Goal: Communication & Community: Answer question/provide support

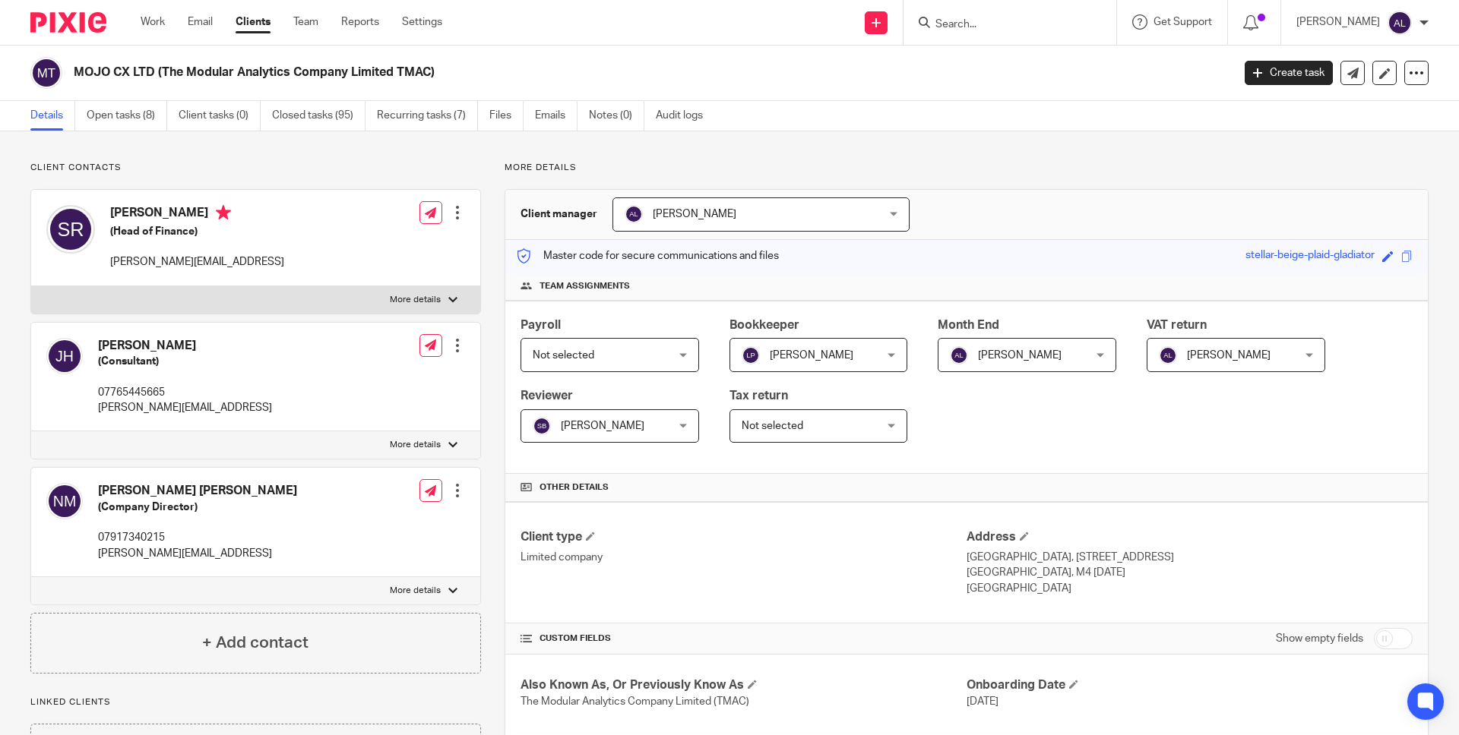
scroll to position [33, 0]
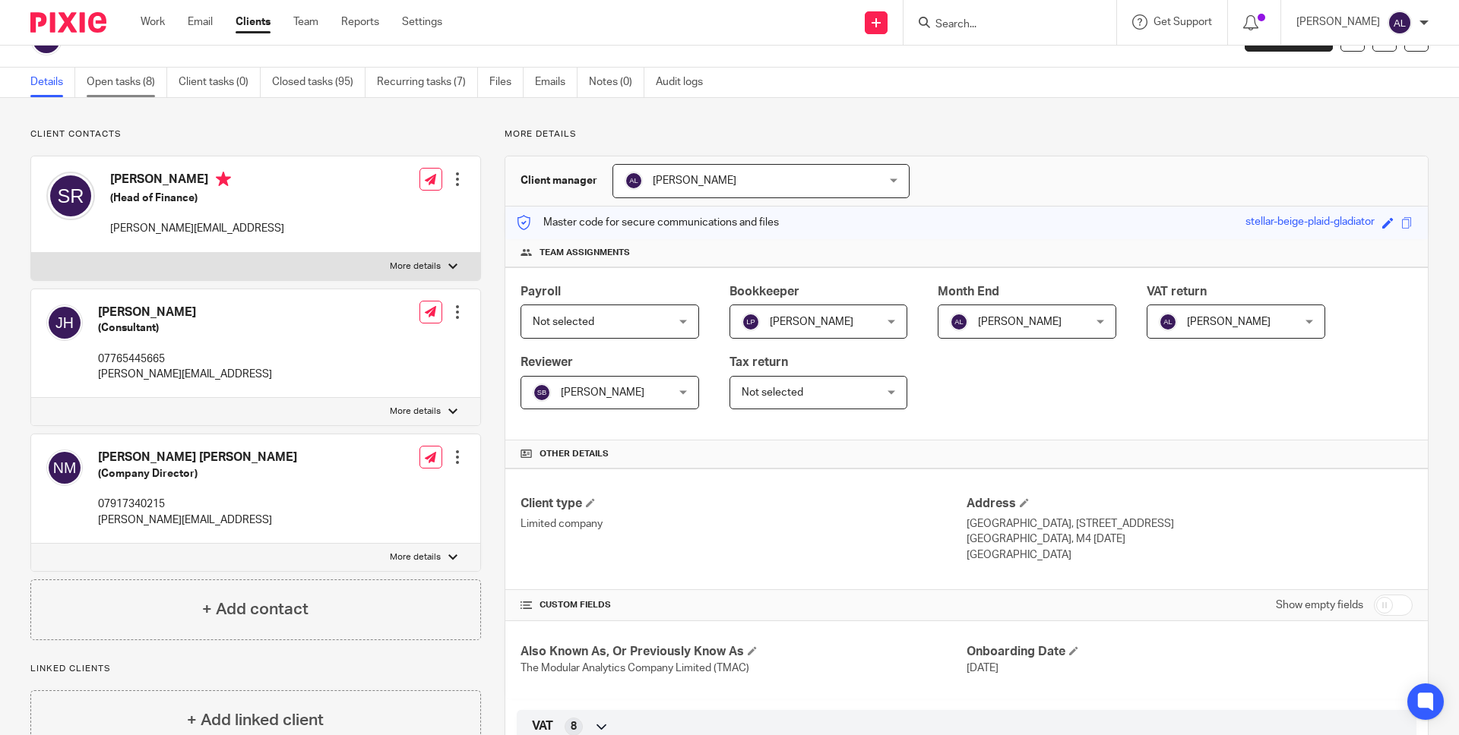
click at [119, 78] on link "Open tasks (8)" at bounding box center [127, 83] width 81 height 30
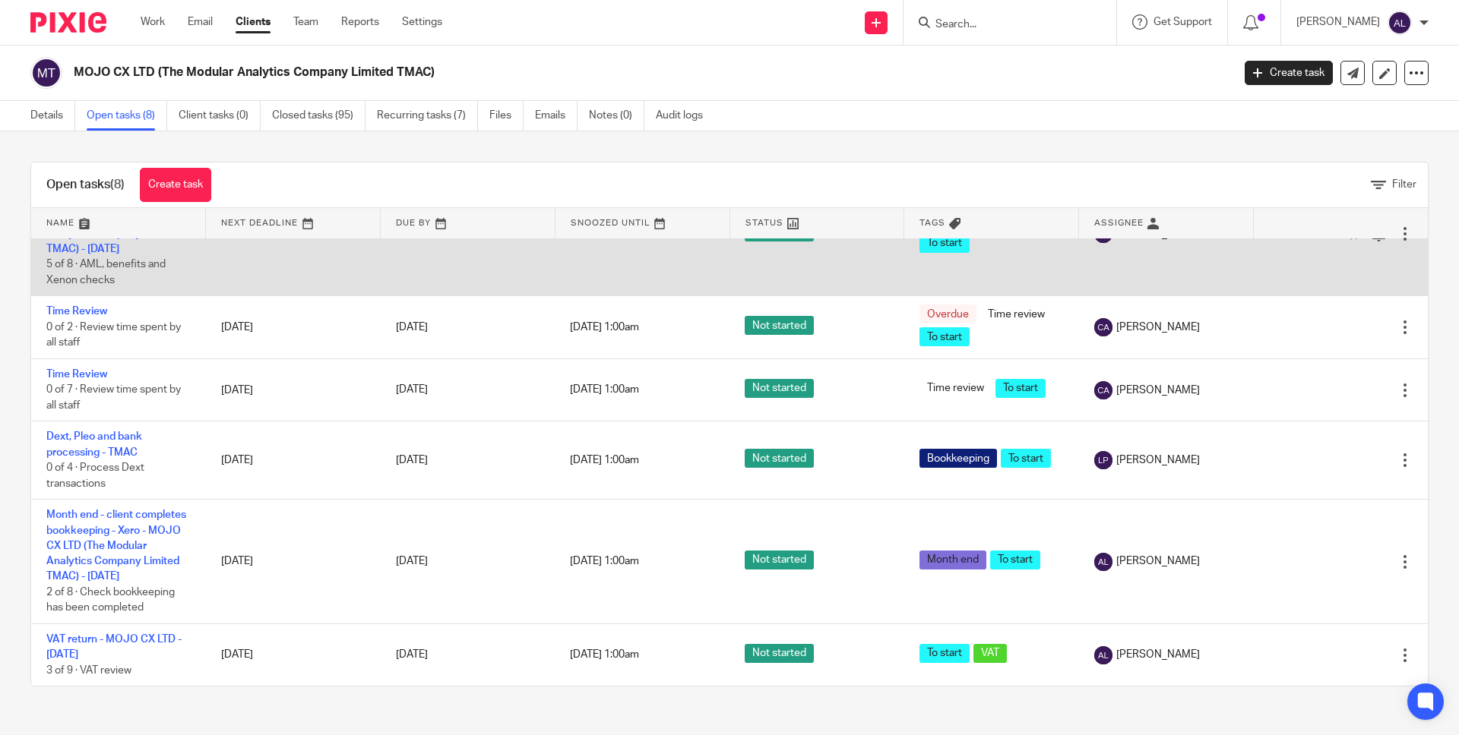
scroll to position [219, 0]
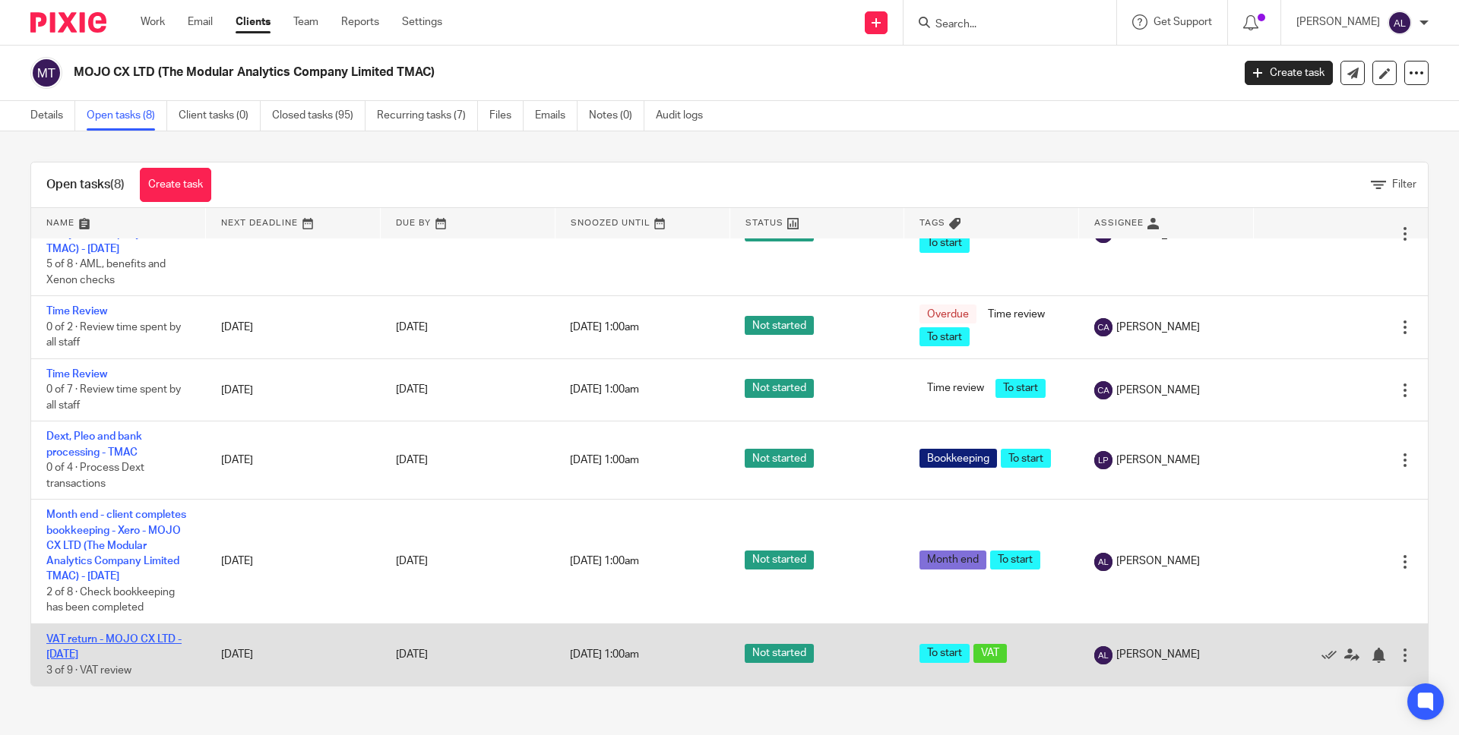
click at [93, 639] on link "VAT return - MOJO CX LTD - [DATE]" at bounding box center [113, 647] width 135 height 26
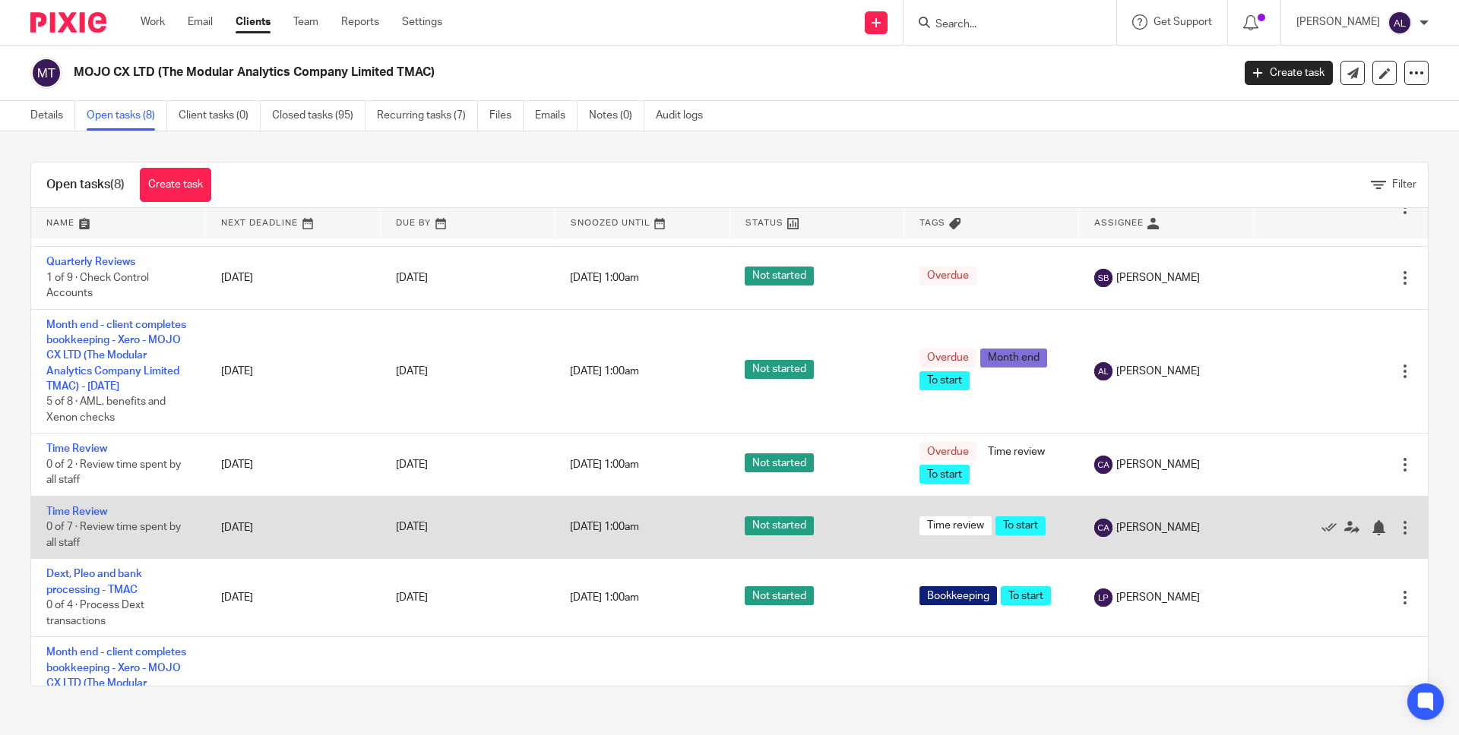
scroll to position [219, 0]
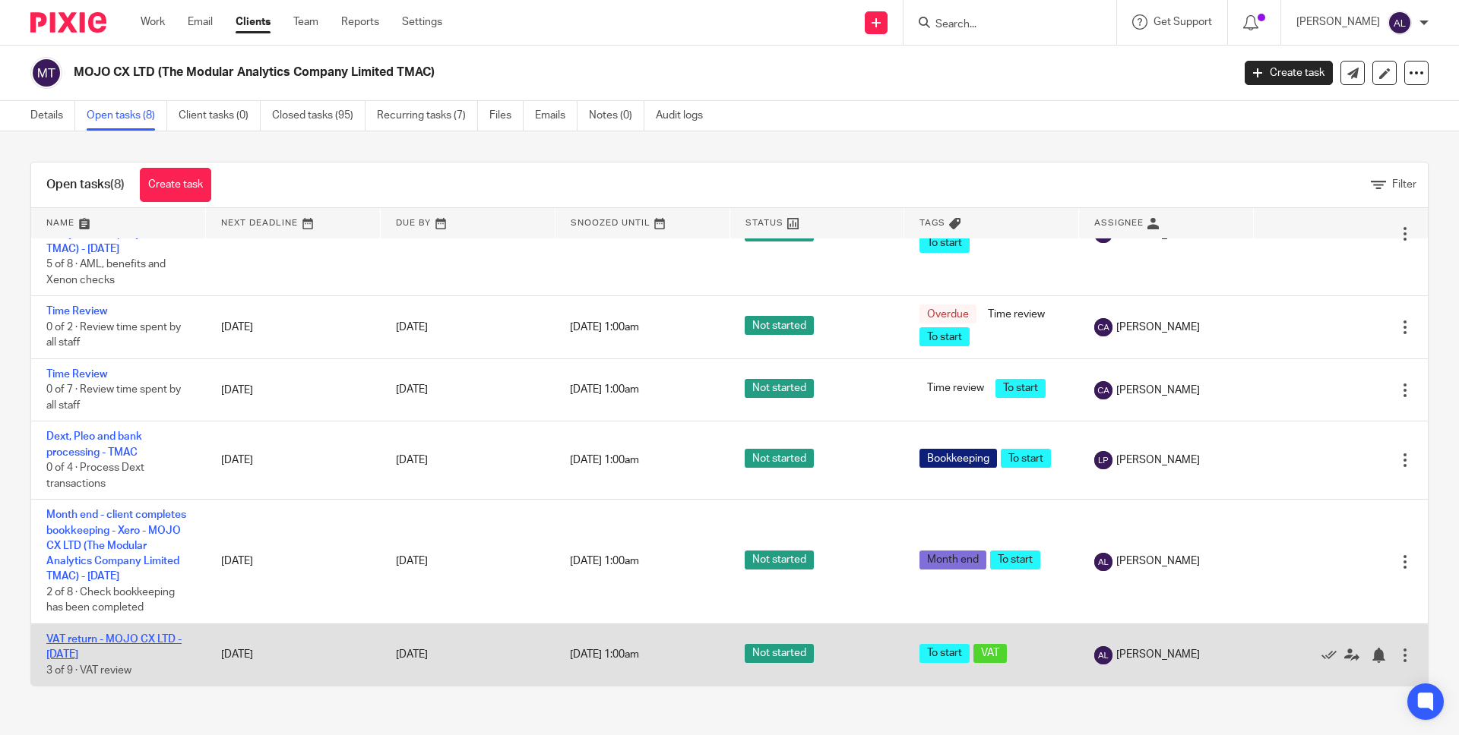
click at [128, 637] on link "VAT return - MOJO CX LTD - [DATE]" at bounding box center [113, 647] width 135 height 26
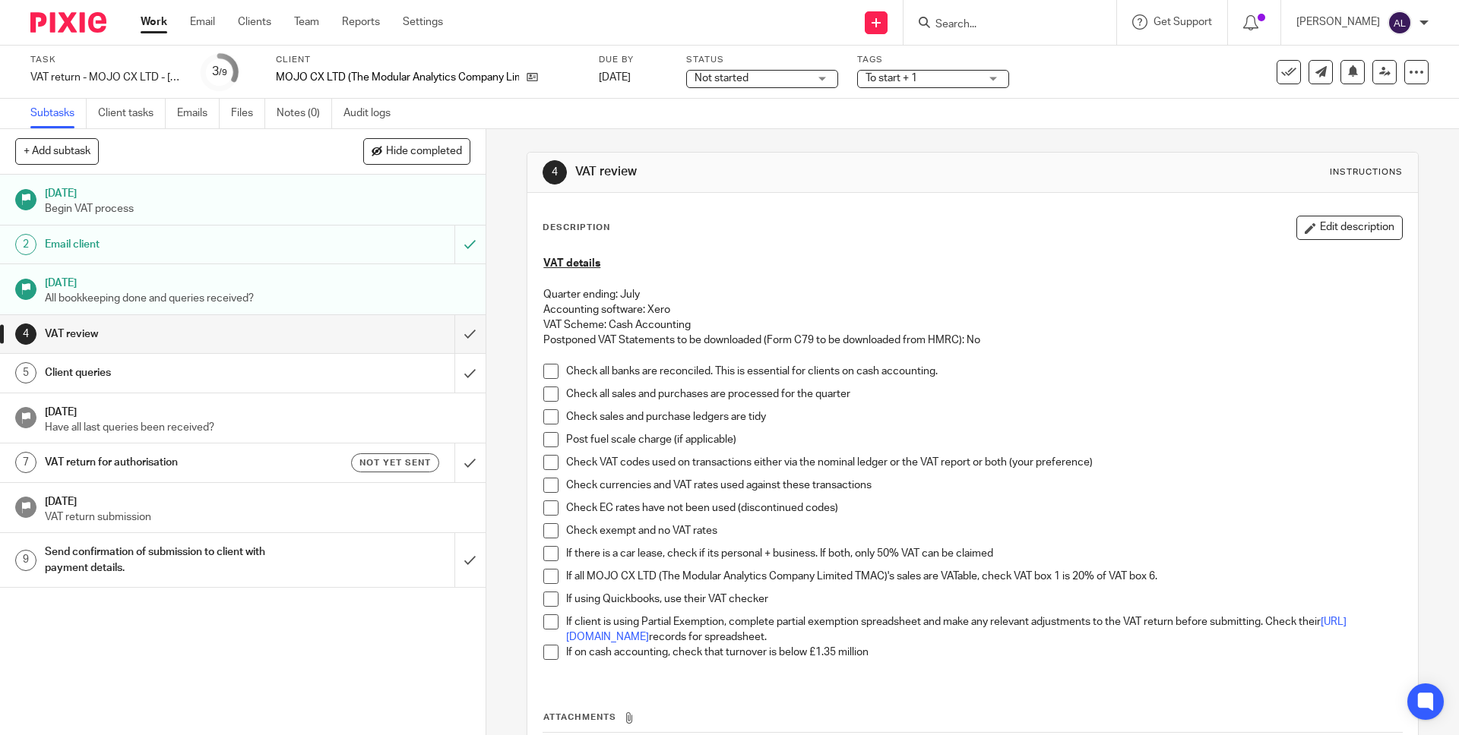
click at [547, 368] on span at bounding box center [550, 371] width 15 height 15
click at [545, 390] on span at bounding box center [550, 394] width 15 height 15
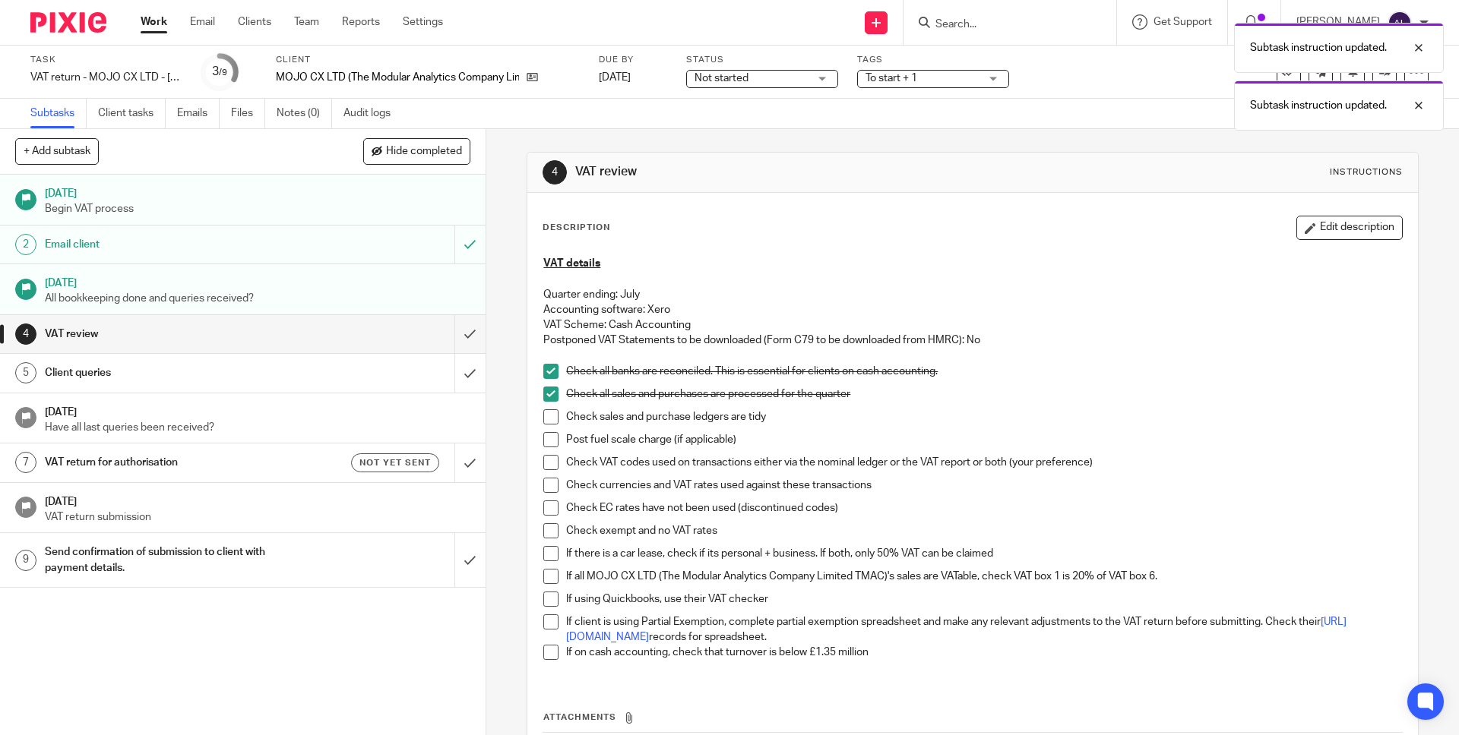
click at [546, 417] on span at bounding box center [550, 416] width 15 height 15
click at [548, 439] on span at bounding box center [550, 439] width 15 height 15
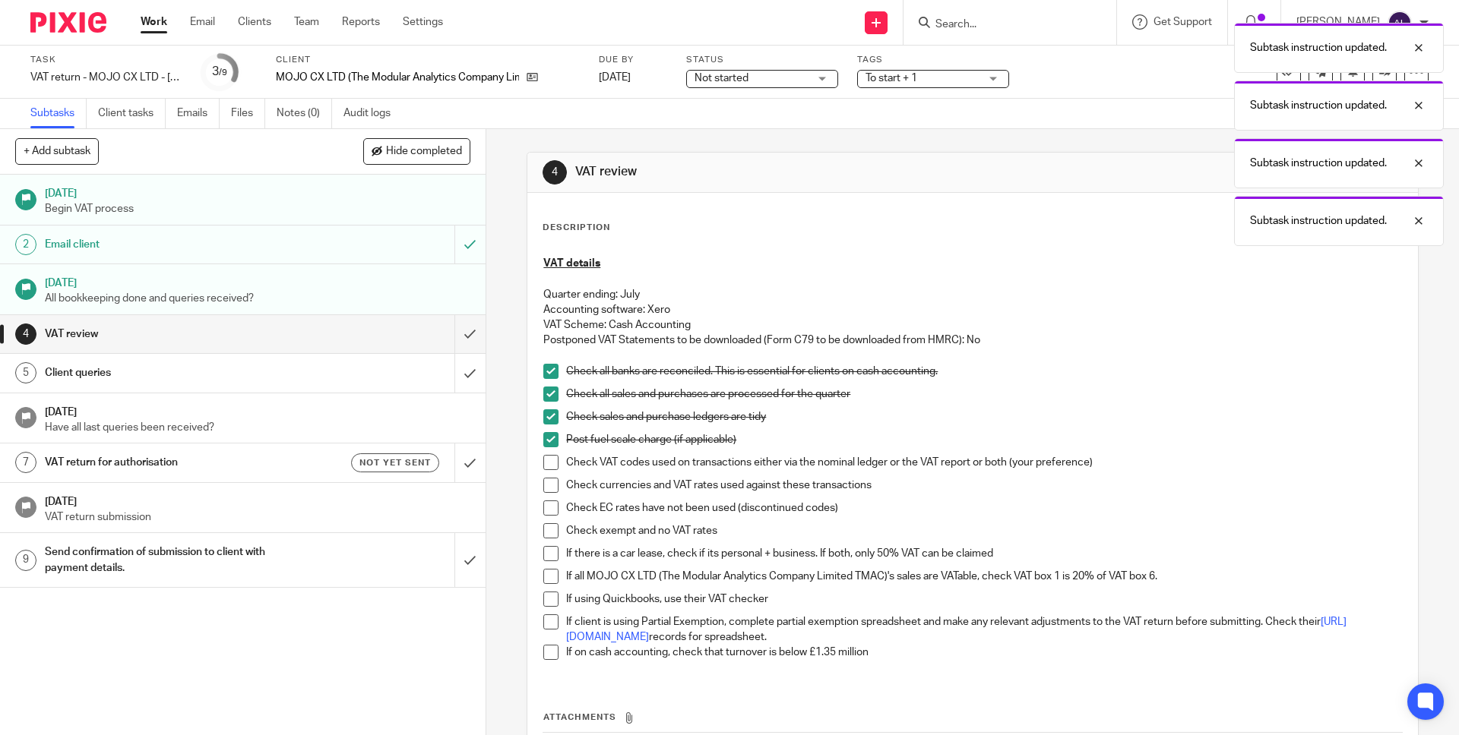
click at [552, 463] on span at bounding box center [550, 462] width 15 height 15
click at [545, 484] on span at bounding box center [550, 485] width 15 height 15
click at [548, 507] on span at bounding box center [550, 508] width 15 height 15
click at [547, 531] on span at bounding box center [550, 530] width 15 height 15
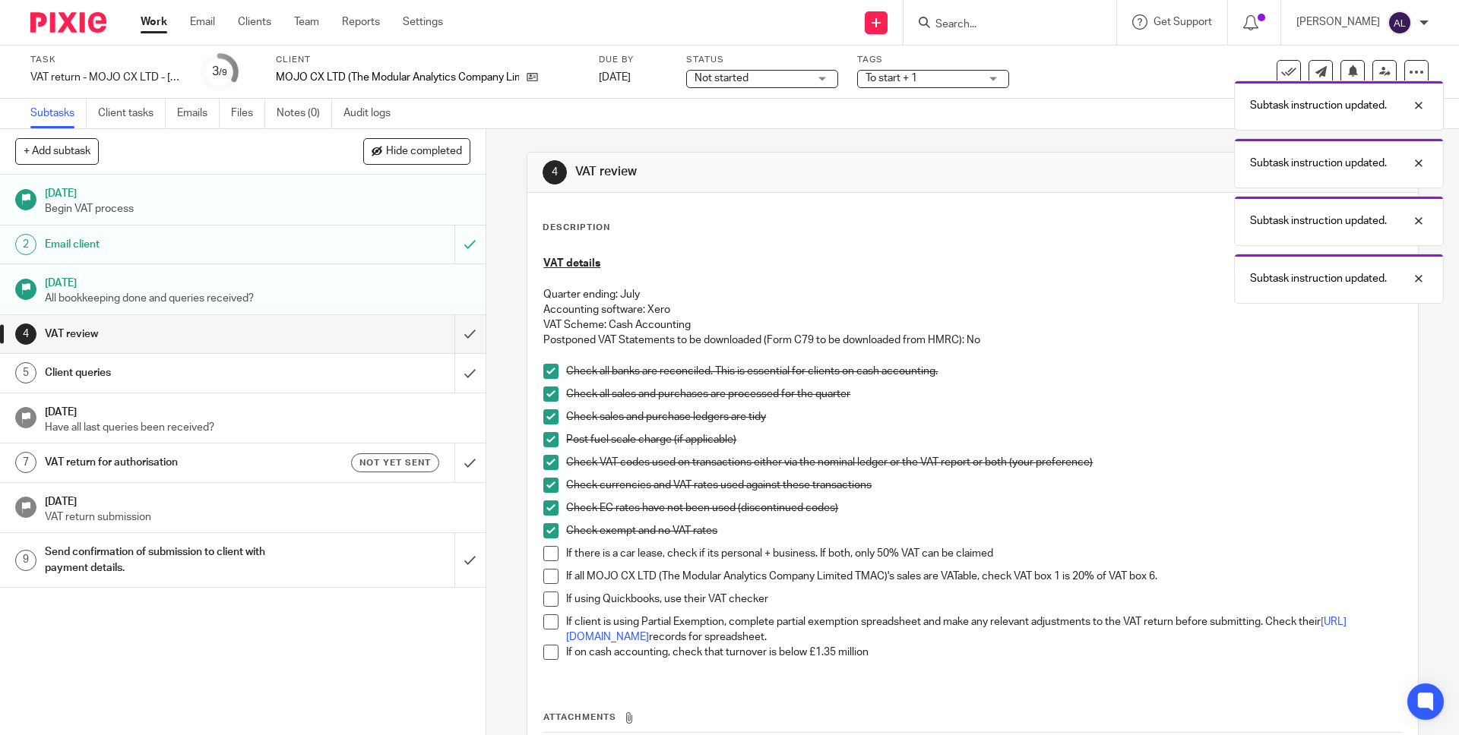
click at [545, 555] on span at bounding box center [550, 553] width 15 height 15
click at [543, 574] on span at bounding box center [550, 576] width 15 height 15
click at [543, 594] on span at bounding box center [550, 599] width 15 height 15
click at [546, 618] on span at bounding box center [550, 622] width 15 height 15
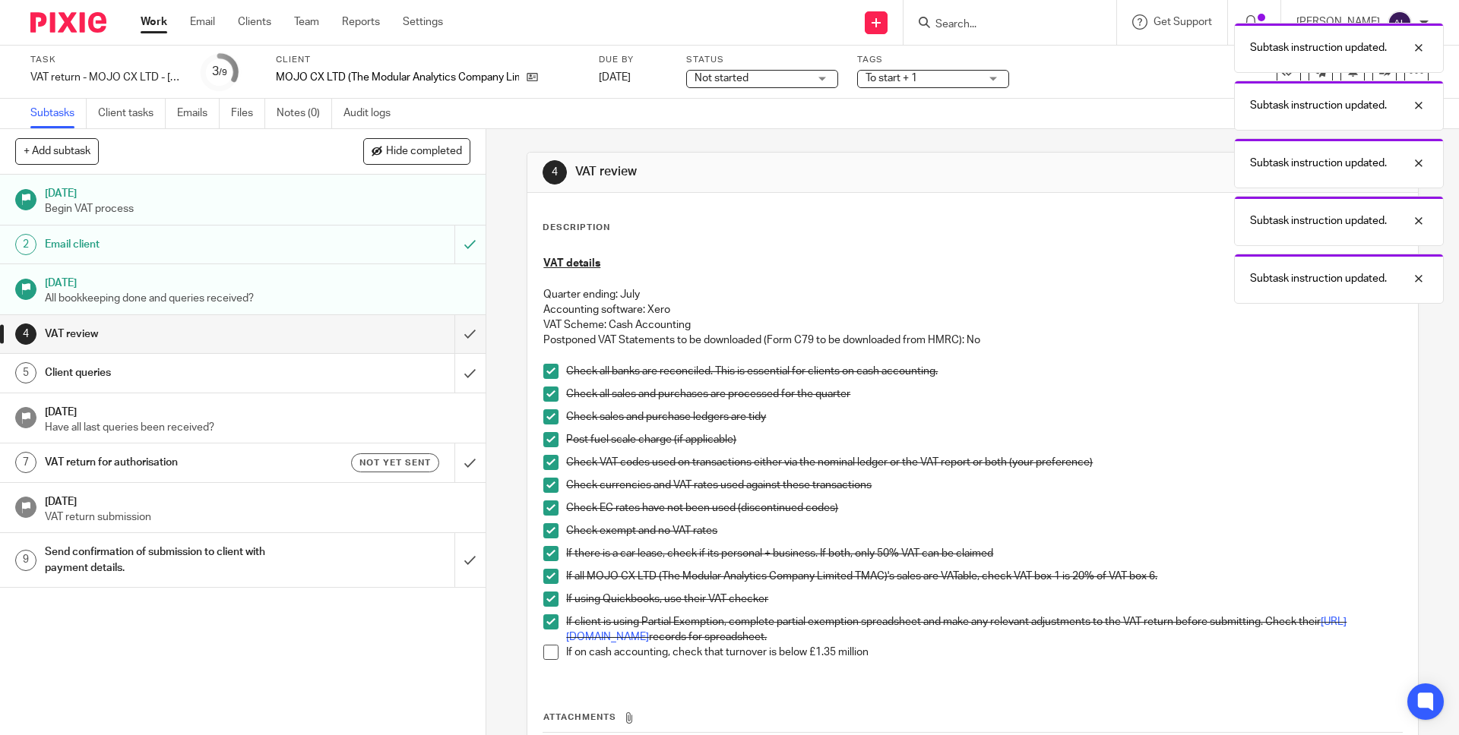
click at [547, 646] on span at bounding box center [550, 652] width 15 height 15
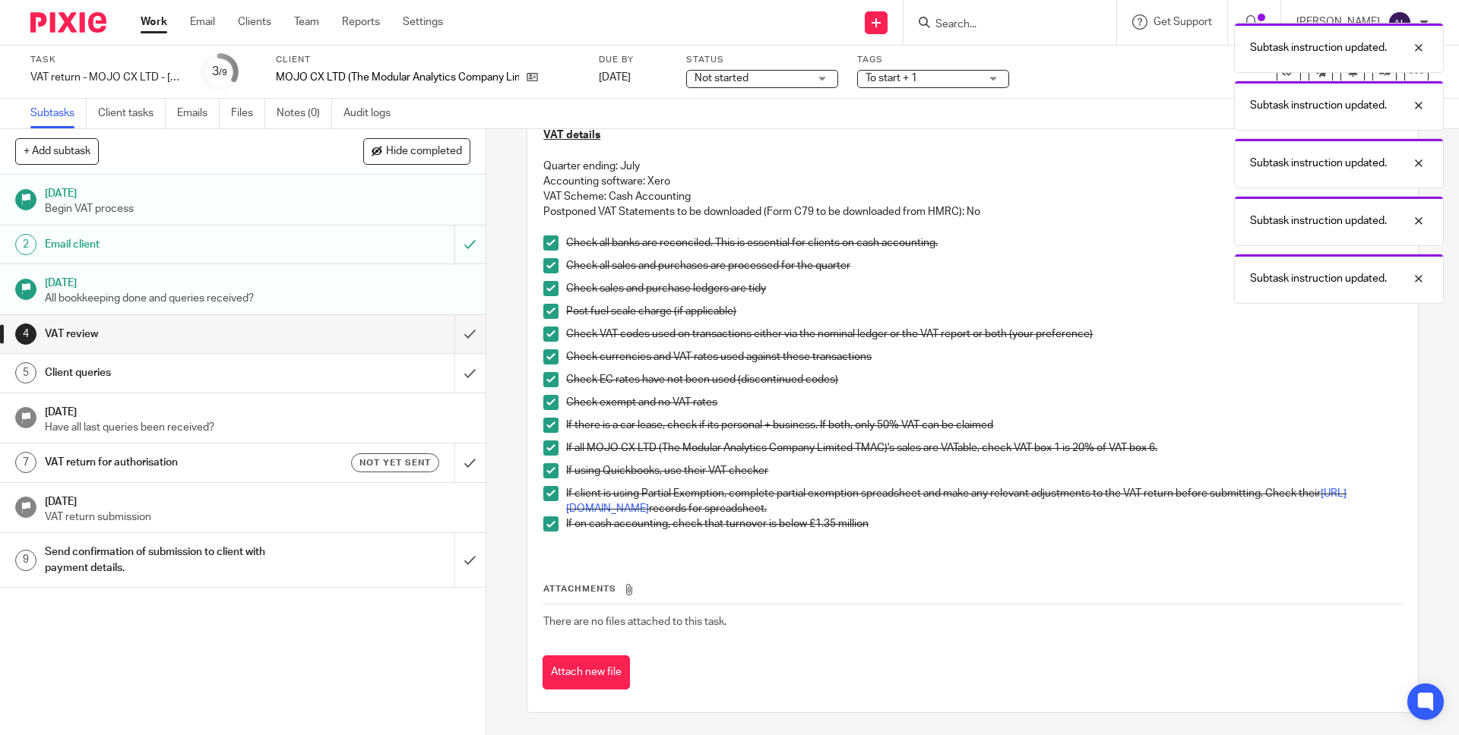
scroll to position [129, 0]
click at [594, 670] on button "Attach new file" at bounding box center [585, 672] width 87 height 34
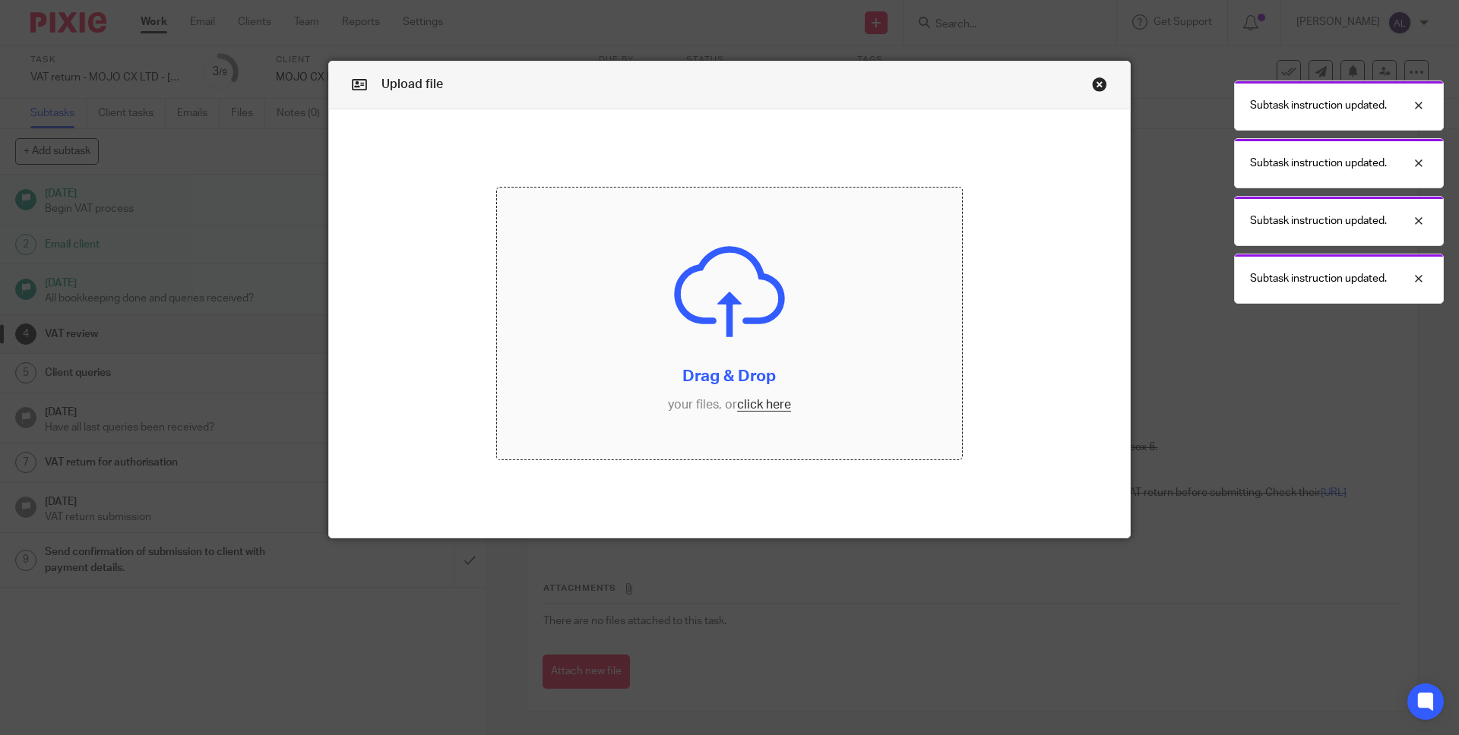
click at [757, 403] on input "file" at bounding box center [730, 324] width 466 height 272
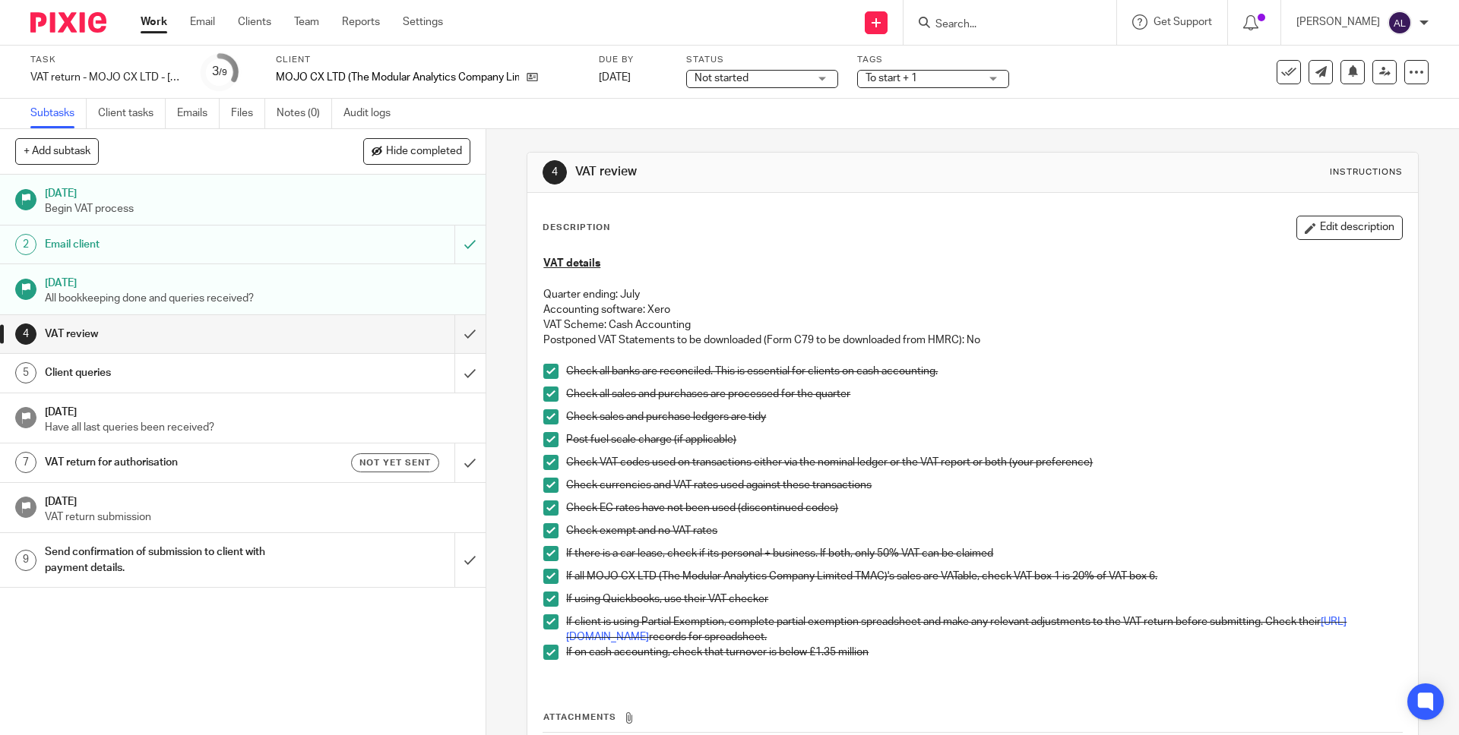
click at [346, 375] on div "Client queries" at bounding box center [242, 373] width 394 height 23
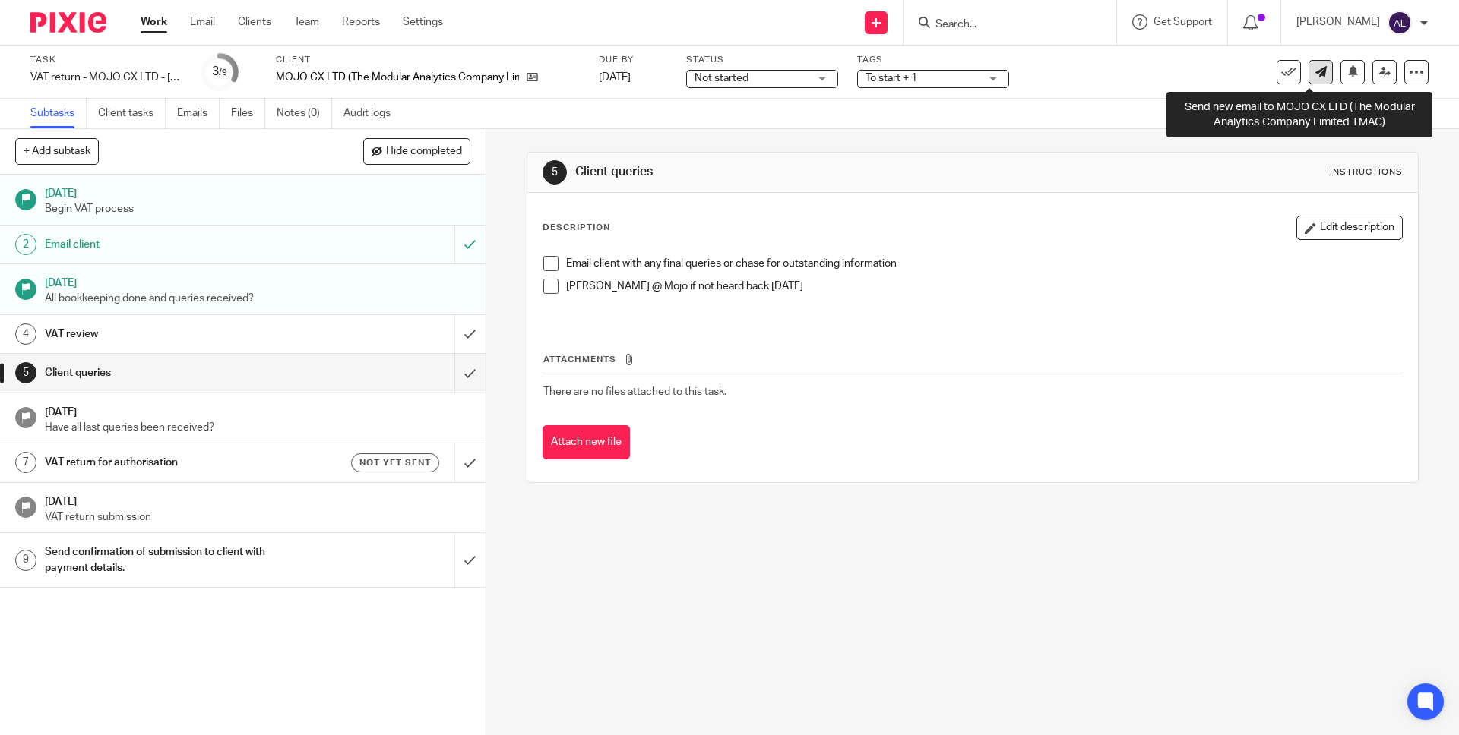
click at [1315, 77] on link at bounding box center [1320, 72] width 24 height 24
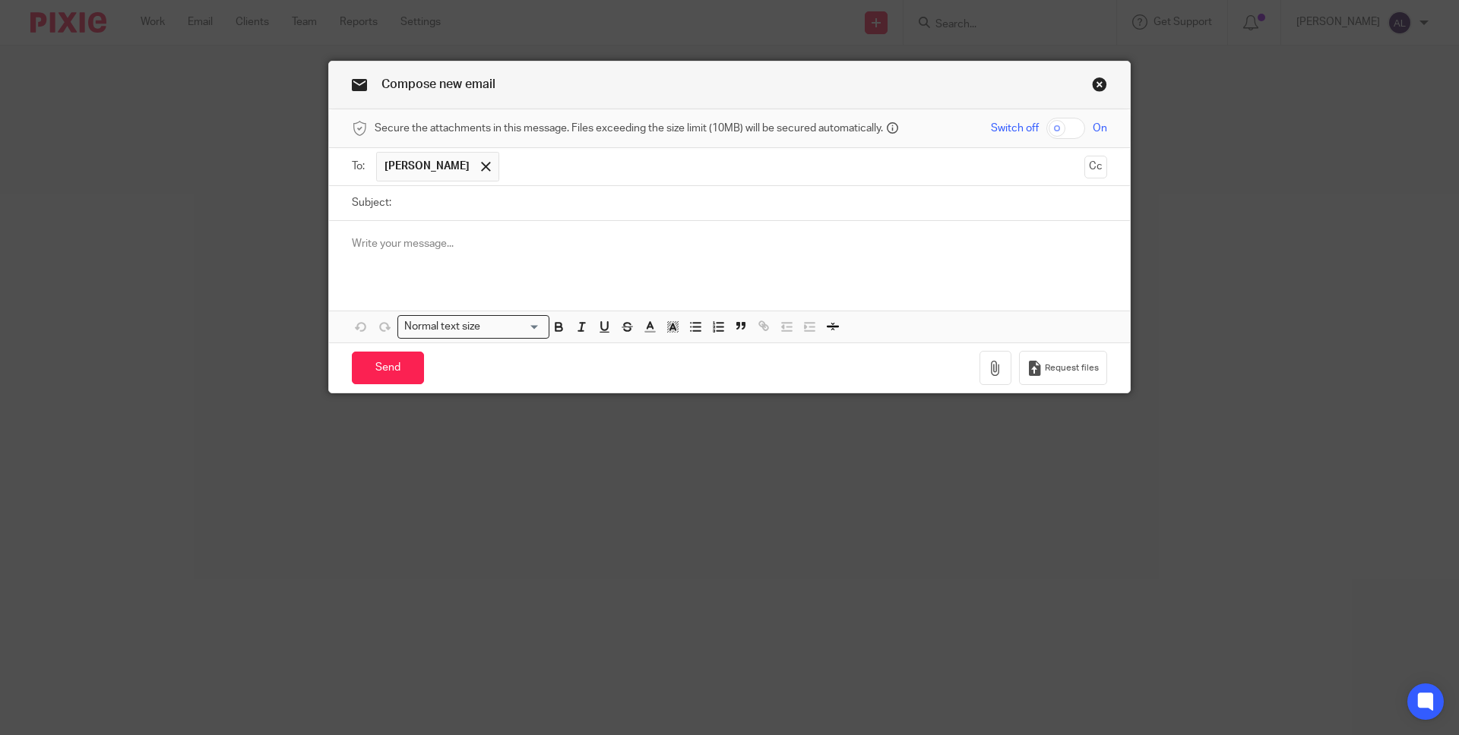
click at [407, 198] on input "Subject:" at bounding box center [753, 203] width 708 height 34
type input "VAT Return"
click at [418, 244] on p at bounding box center [729, 243] width 755 height 15
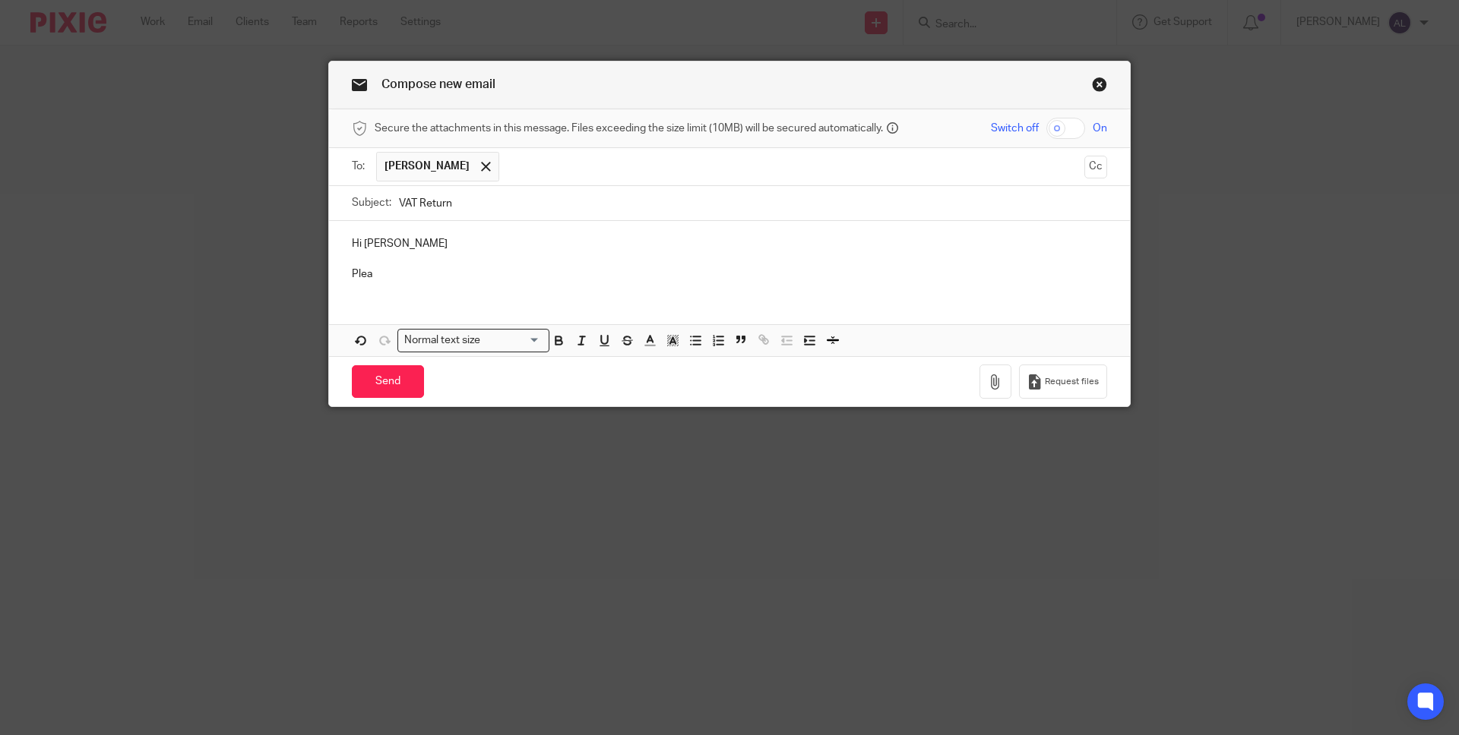
click at [414, 278] on p "Plea" at bounding box center [729, 274] width 755 height 15
click at [605, 267] on p "Plea" at bounding box center [729, 274] width 755 height 15
click at [422, 272] on p "Plea" at bounding box center [729, 274] width 755 height 15
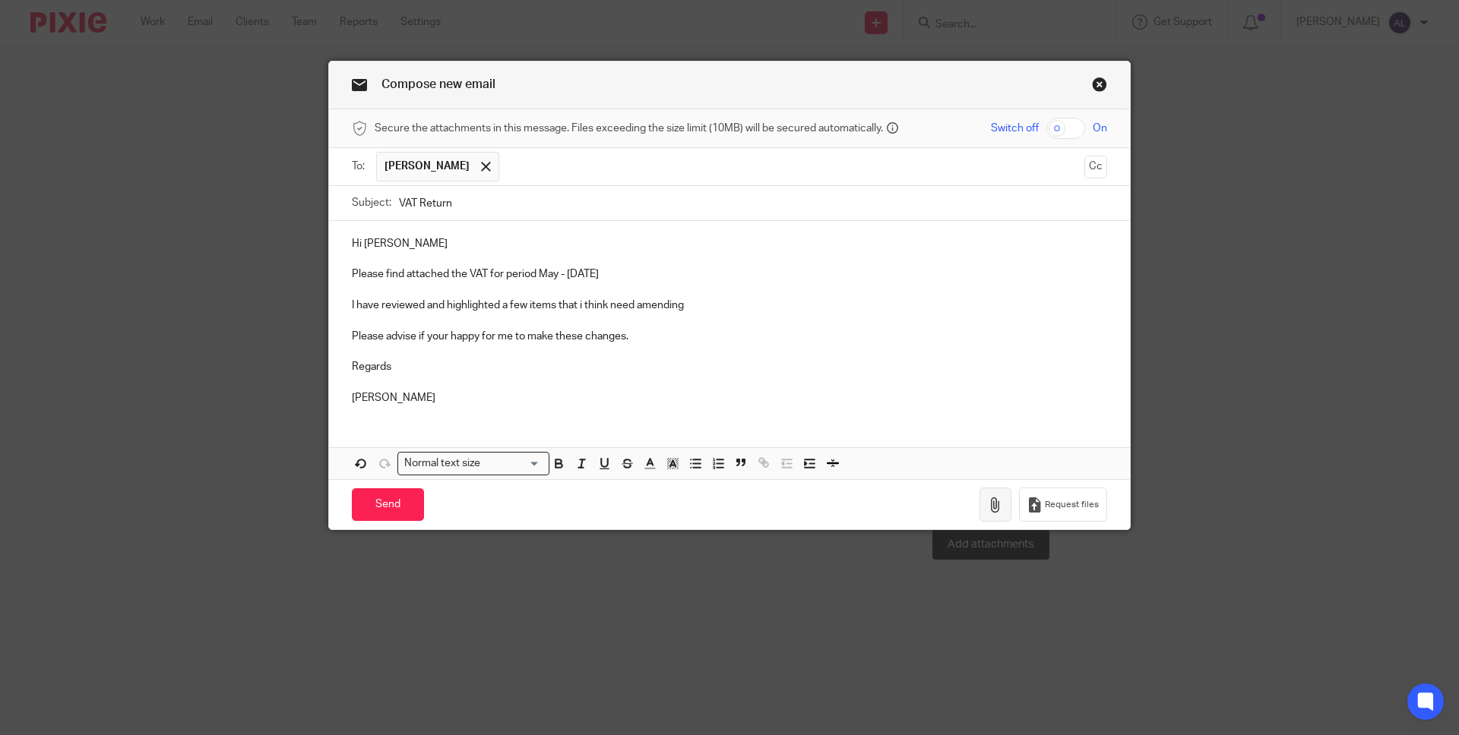
click at [979, 512] on button "button" at bounding box center [995, 505] width 32 height 34
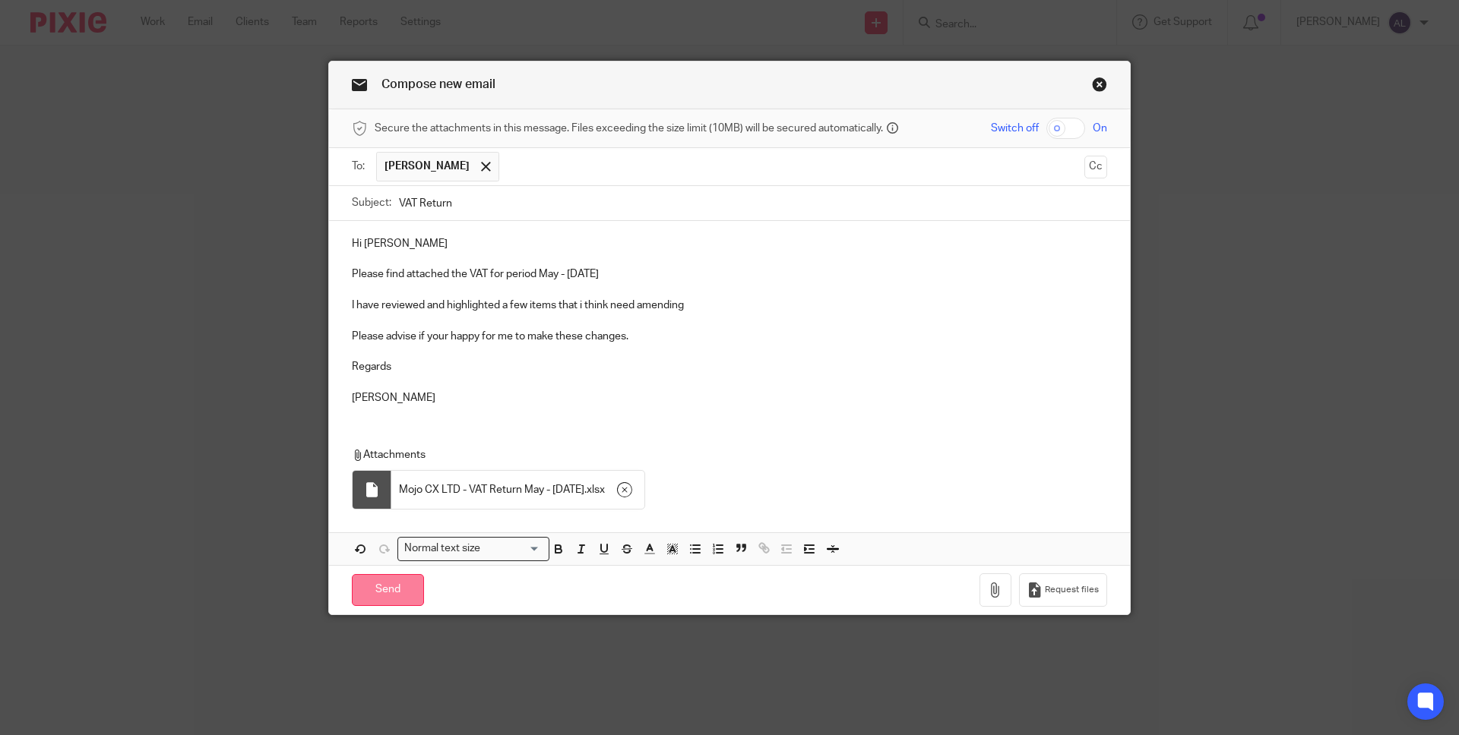
click at [391, 587] on input "Send" at bounding box center [388, 590] width 72 height 33
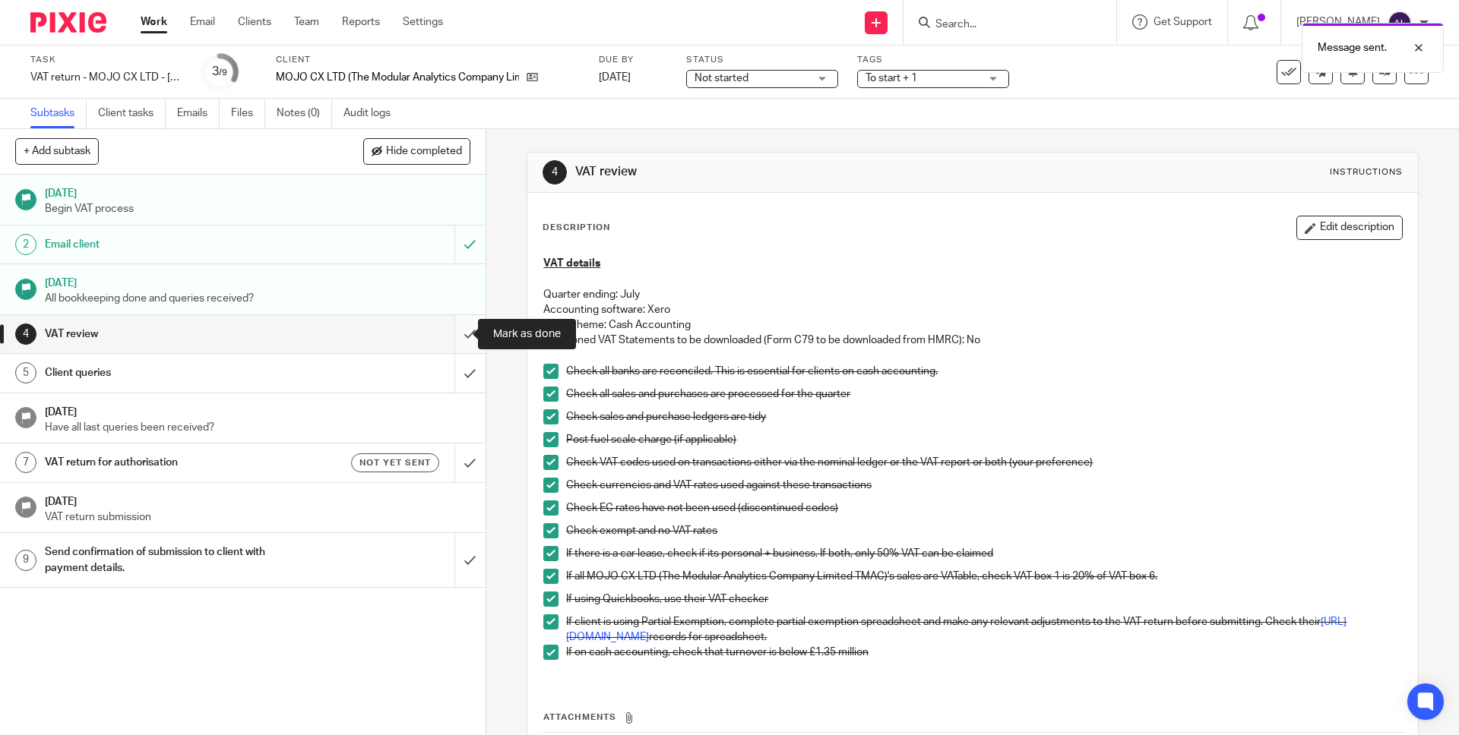
click at [454, 336] on input "submit" at bounding box center [242, 334] width 485 height 38
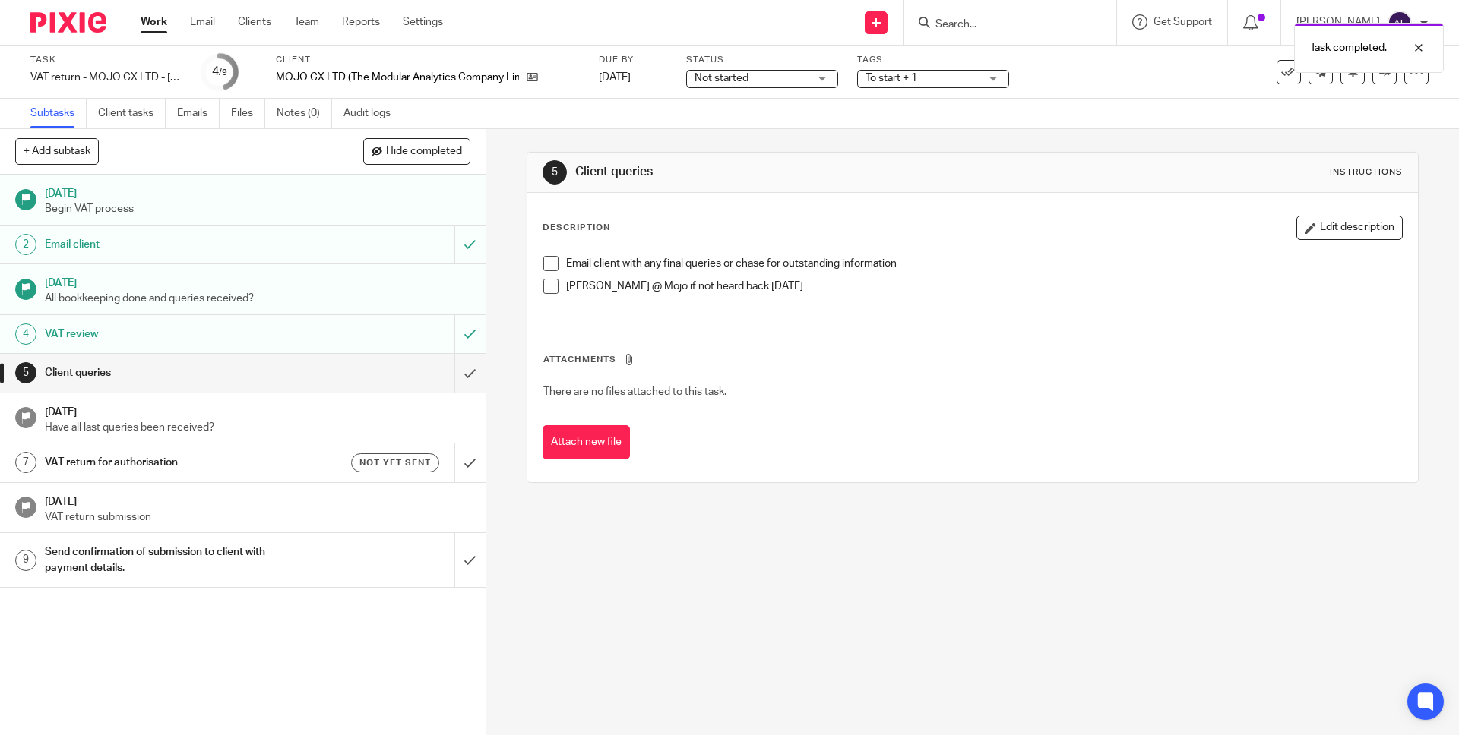
click at [385, 377] on div "Client queries" at bounding box center [242, 373] width 394 height 23
